Goal: Transaction & Acquisition: Book appointment/travel/reservation

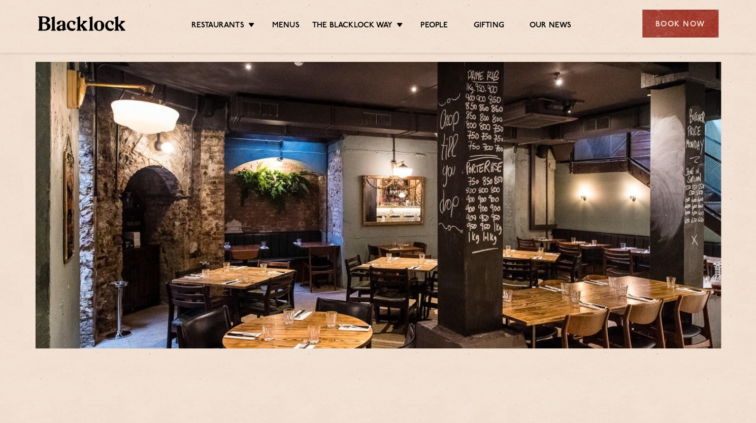
scroll to position [17, 0]
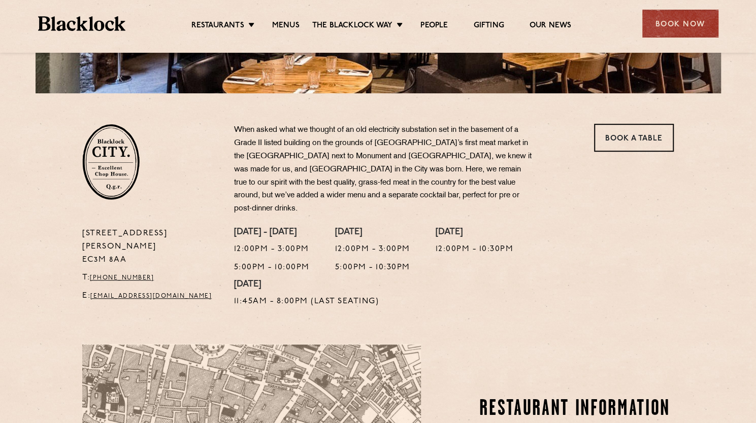
scroll to position [274, 0]
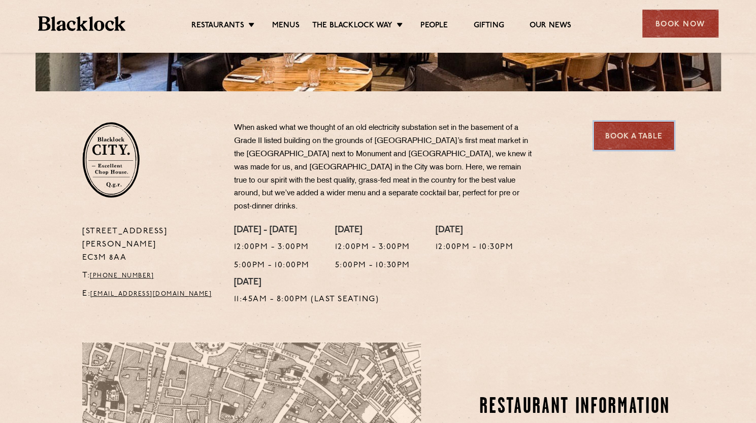
click at [625, 131] on link "Book a Table" at bounding box center [634, 136] width 80 height 28
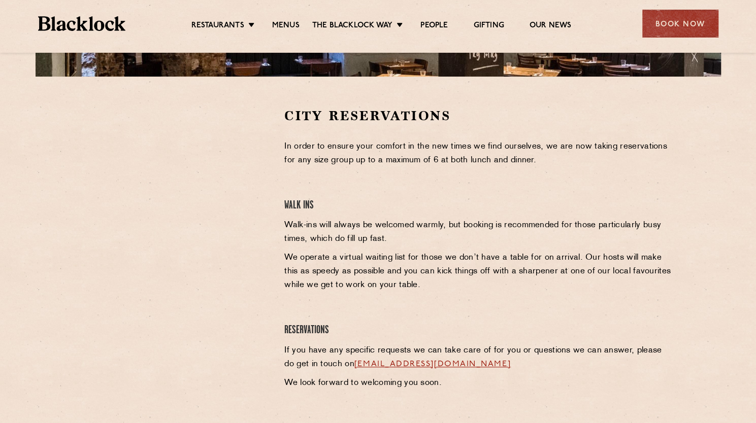
scroll to position [289, 0]
click at [72, 220] on div "City Reservations In order to ensure your comfort in the new times we find ours…" at bounding box center [378, 260] width 617 height 307
